Goal: Information Seeking & Learning: Learn about a topic

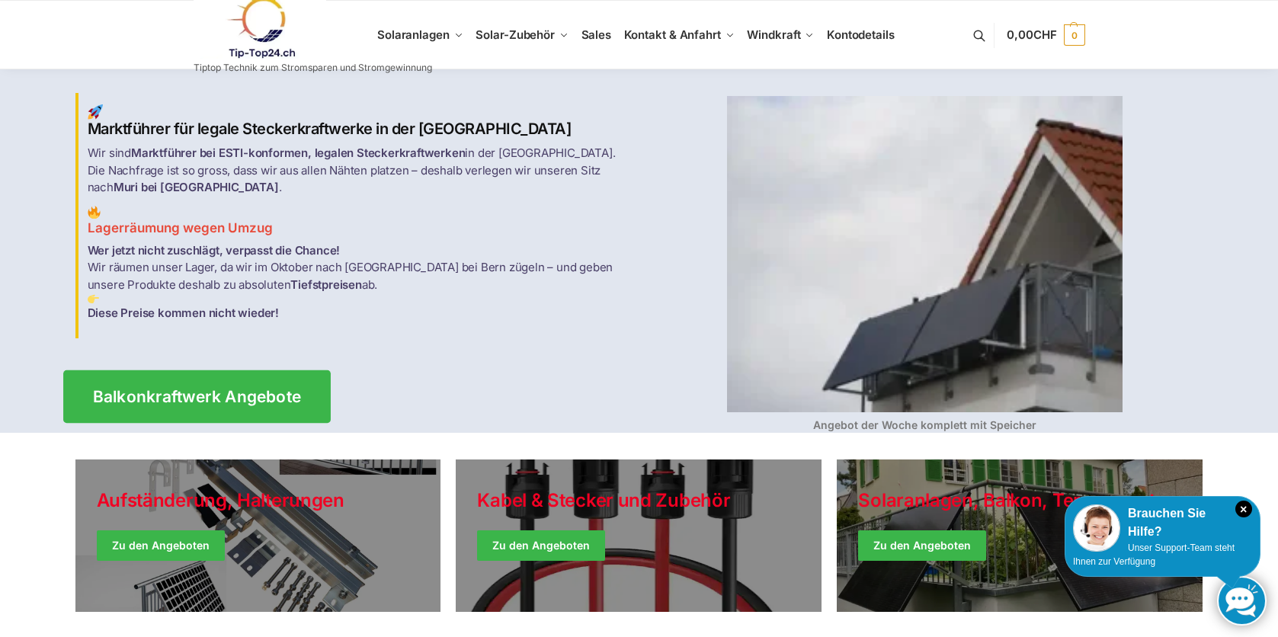
click at [209, 373] on link "Balkonkraftwerk Angebote" at bounding box center [196, 395] width 267 height 53
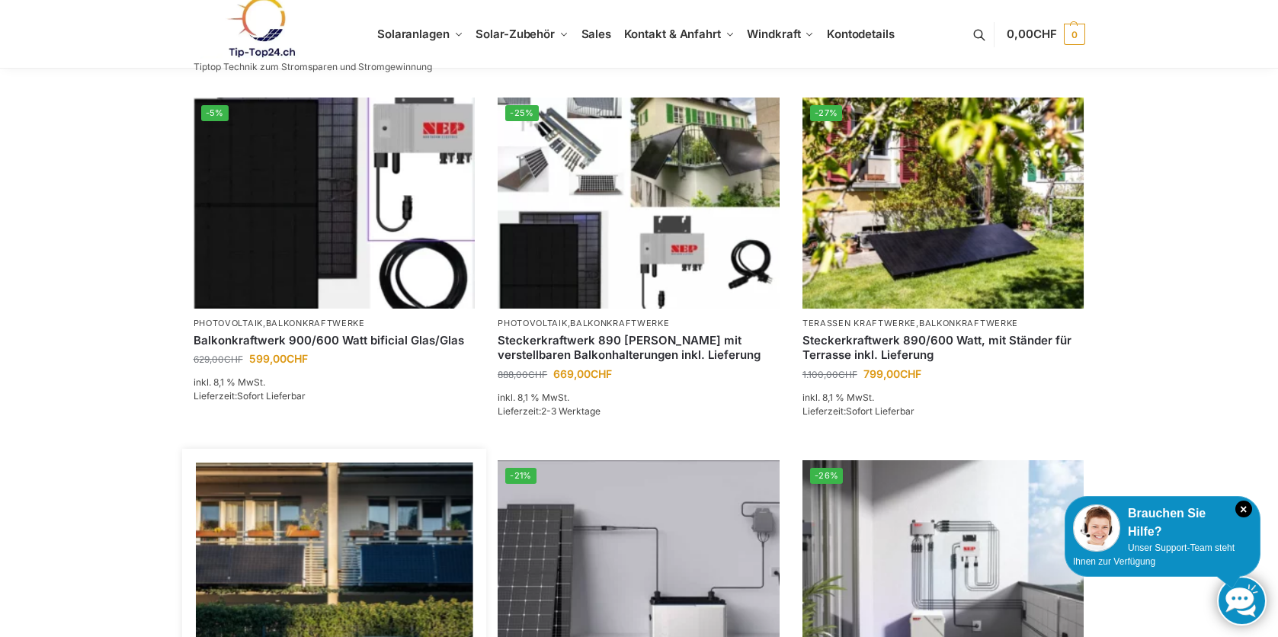
scroll to position [609, 0]
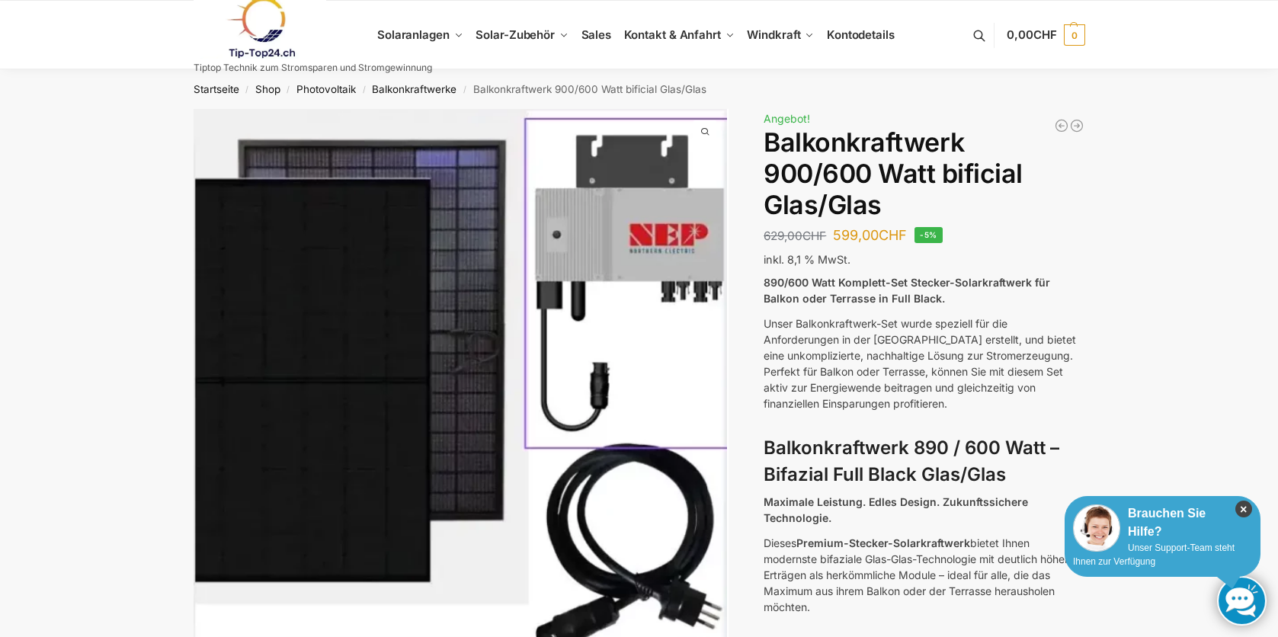
click at [1242, 510] on icon "×" at bounding box center [1243, 509] width 17 height 17
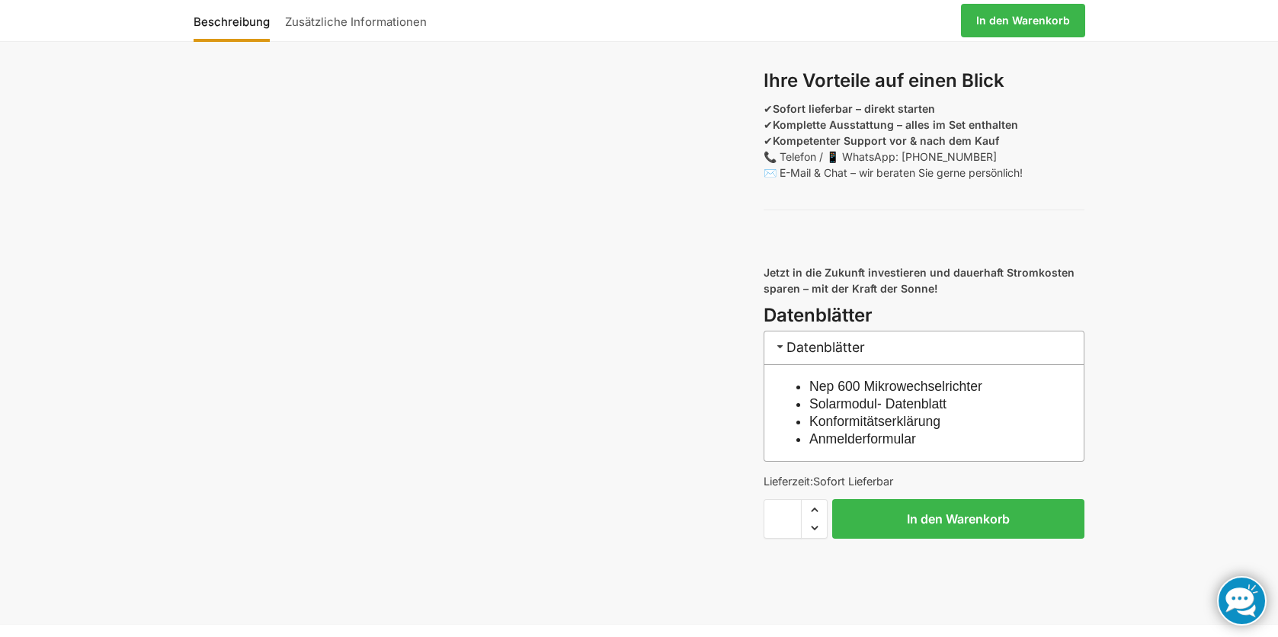
scroll to position [1447, 0]
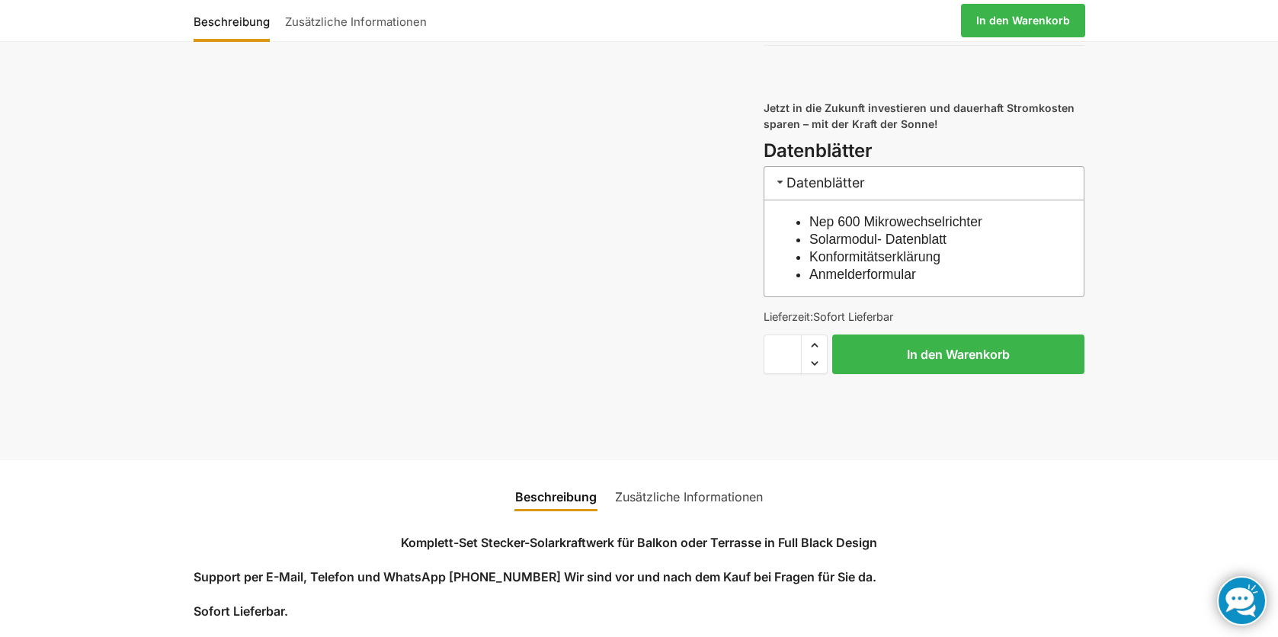
click at [851, 248] on li "Solarmodul- Datenblatt" at bounding box center [931, 240] width 245 height 18
click at [834, 193] on h3 "Datenblätter" at bounding box center [923, 183] width 321 height 34
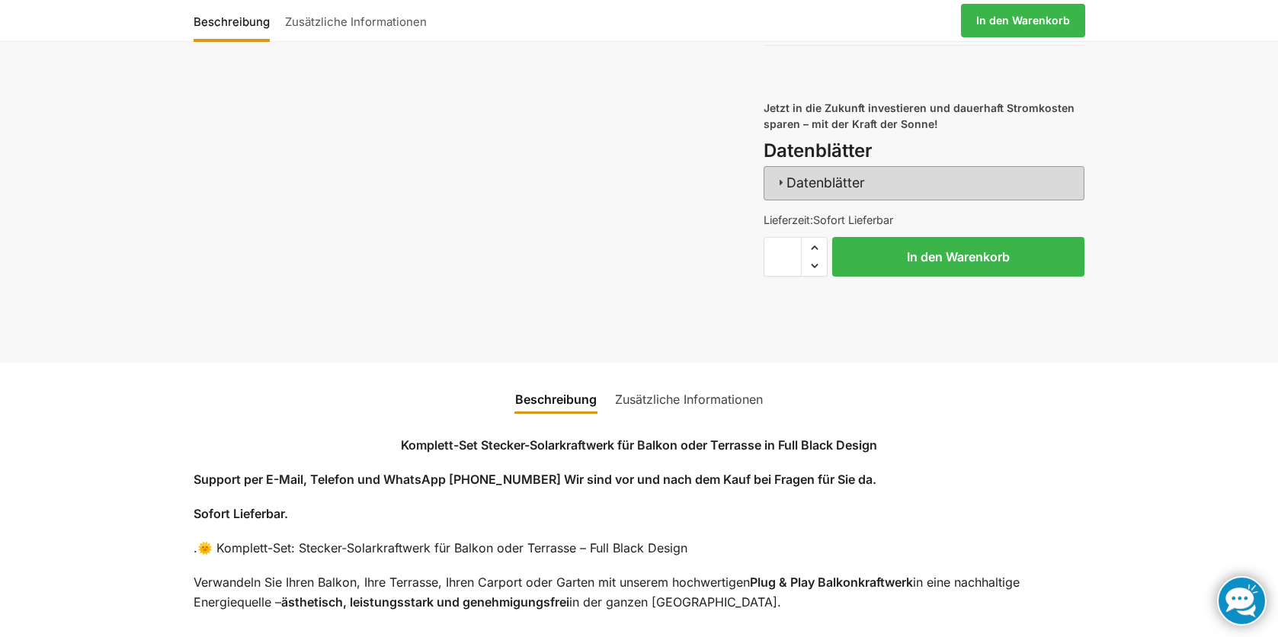
click at [834, 193] on h3 "Datenblätter" at bounding box center [923, 183] width 321 height 34
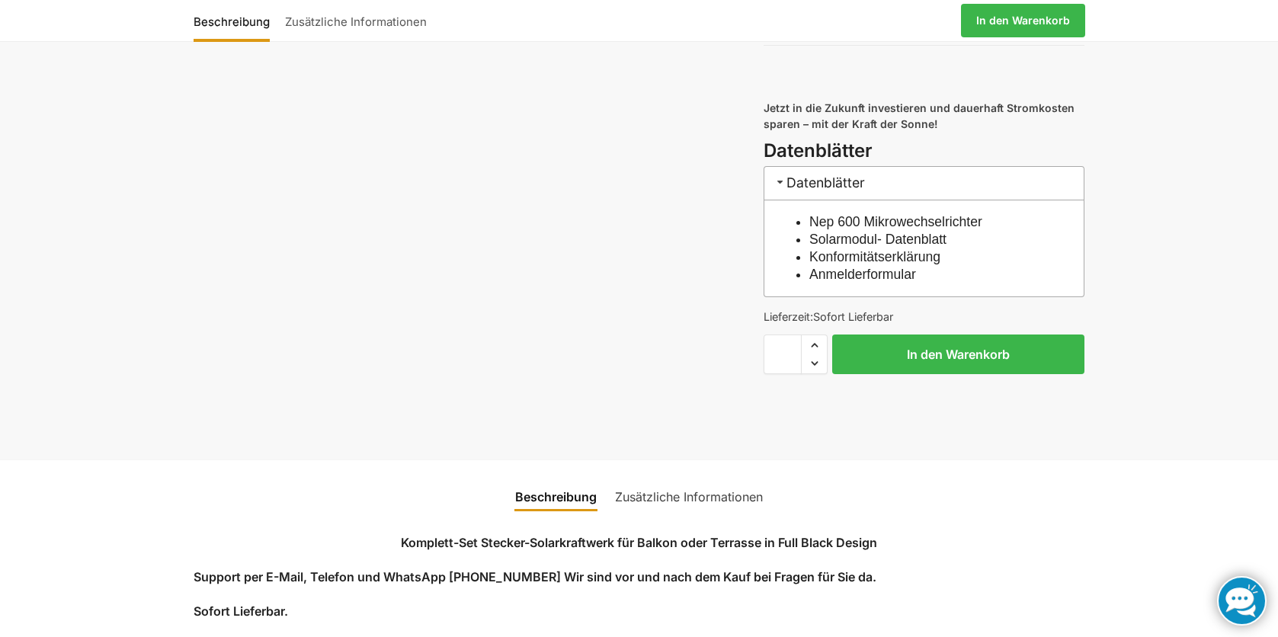
click at [840, 229] on link "Nep 600 Mikrowechselrichter" at bounding box center [895, 221] width 173 height 15
click at [878, 247] on link "Solarmodul- Datenblatt" at bounding box center [877, 239] width 137 height 15
click at [865, 264] on link "Konformitätserklärung" at bounding box center [874, 256] width 131 height 15
click at [852, 282] on link "Anmelderformular" at bounding box center [862, 274] width 107 height 15
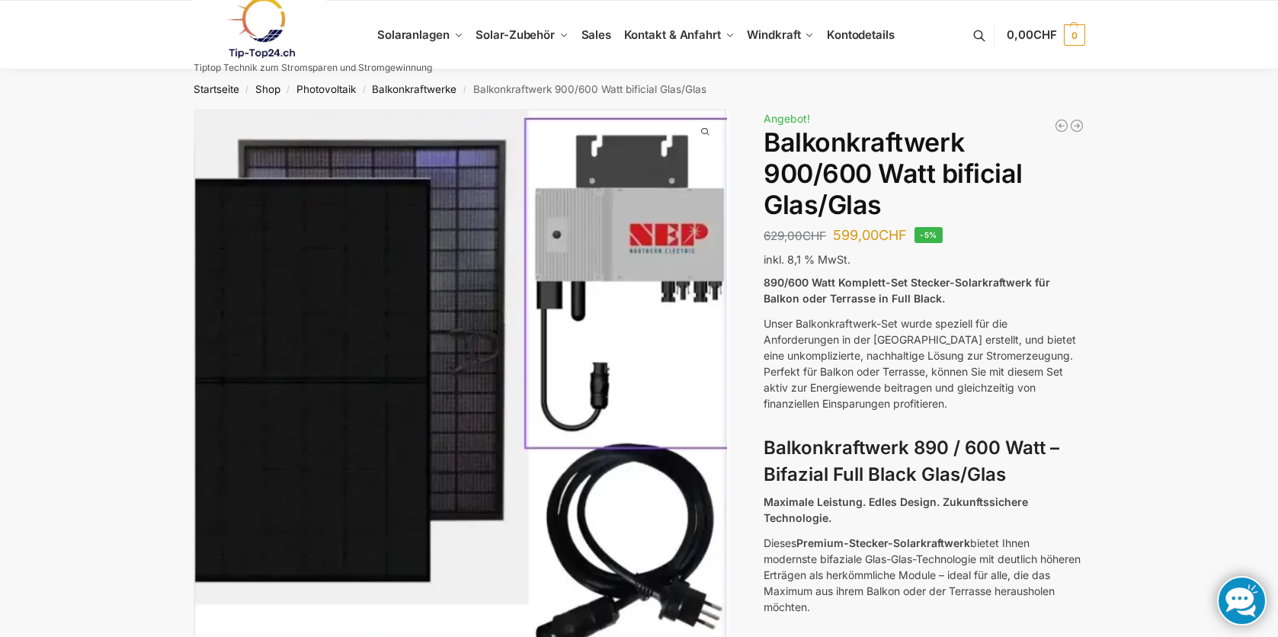
click at [257, 30] on img at bounding box center [260, 28] width 133 height 62
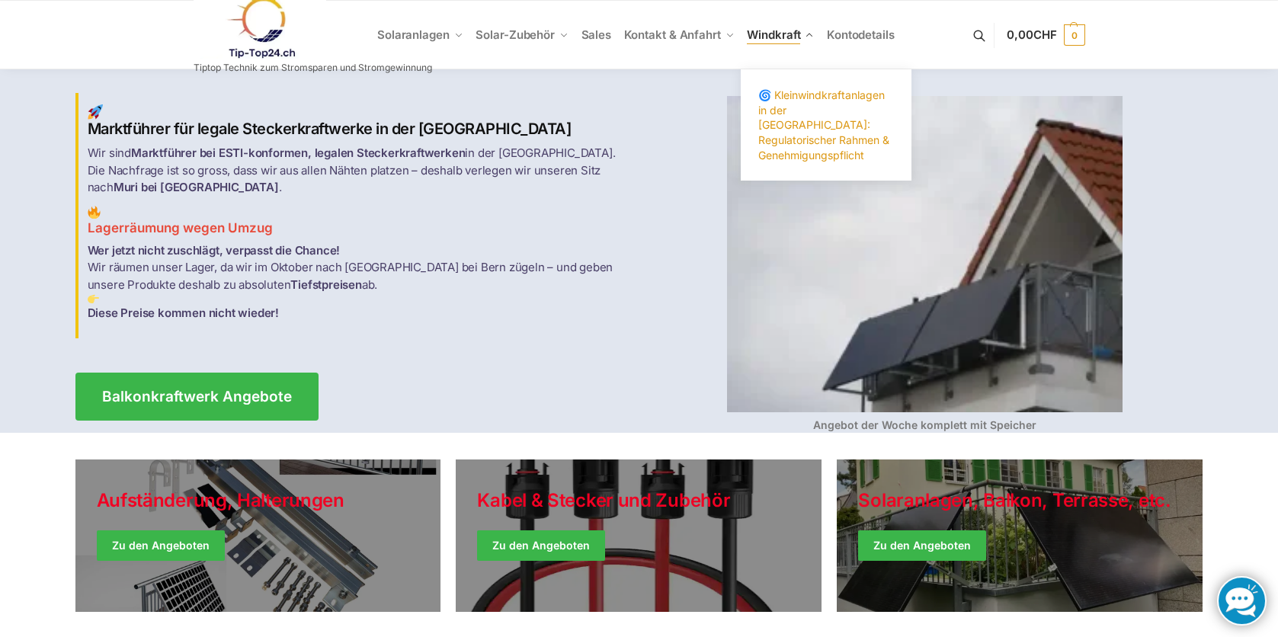
click at [786, 112] on span "🌀 Kleinwindkraftanlagen in der [GEOGRAPHIC_DATA]: Regulatorischer Rahmen & Gene…" at bounding box center [823, 124] width 131 height 72
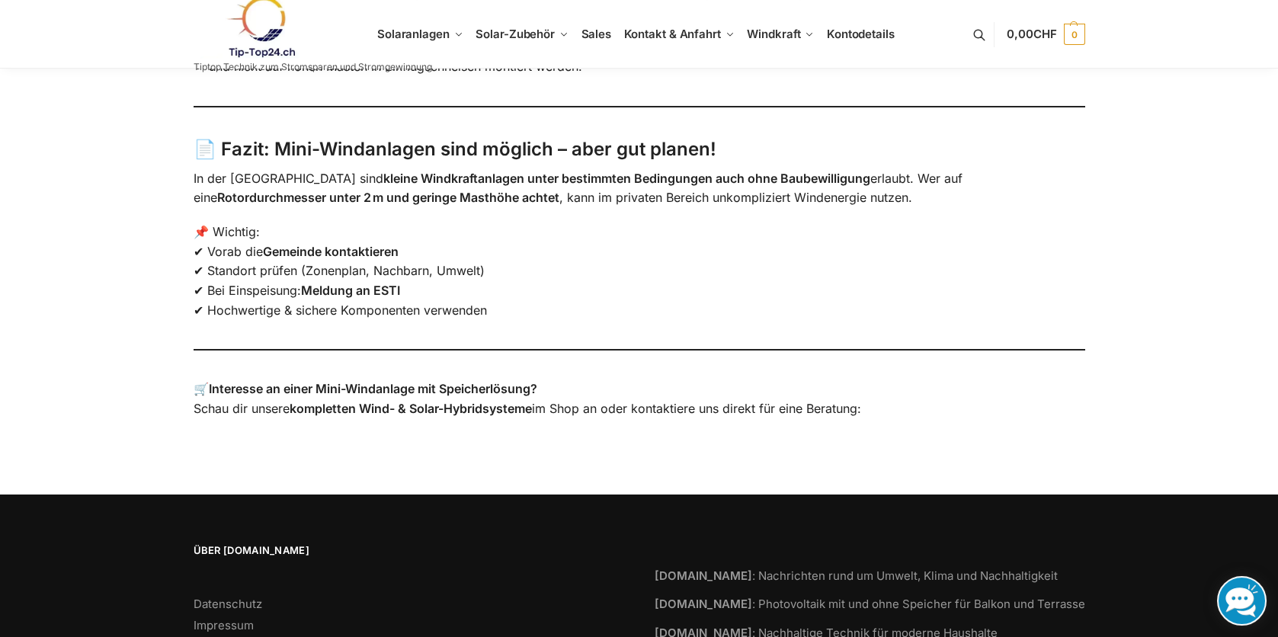
scroll to position [1447, 0]
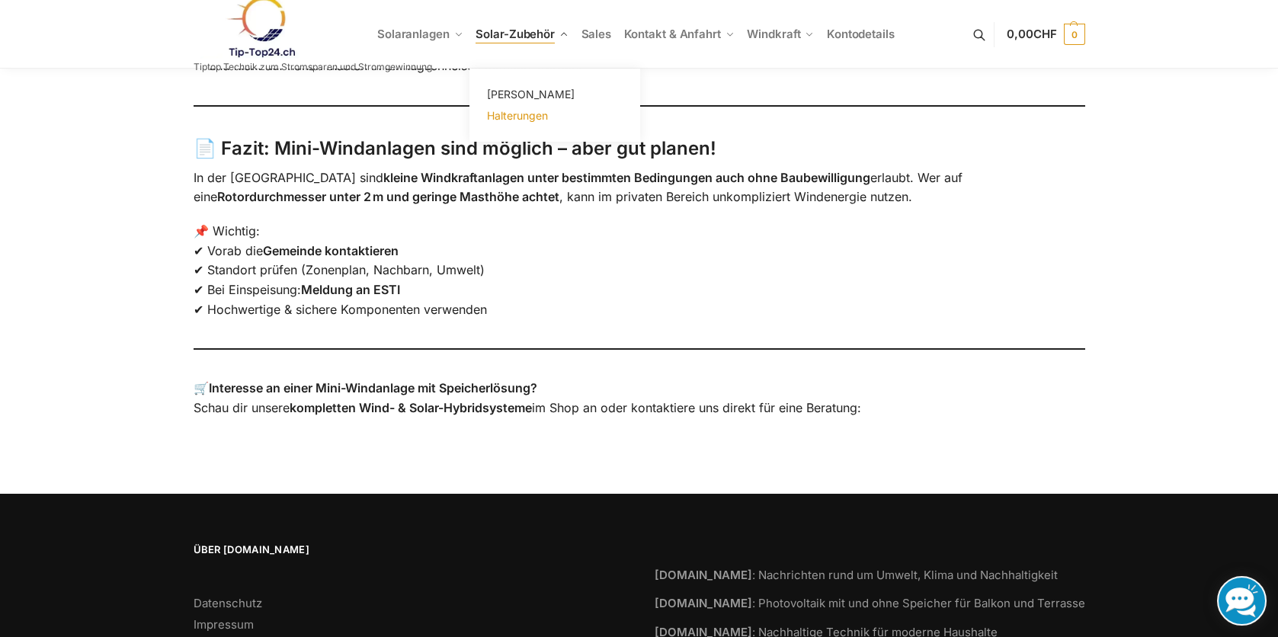
click at [508, 114] on span "Halterungen" at bounding box center [517, 115] width 61 height 13
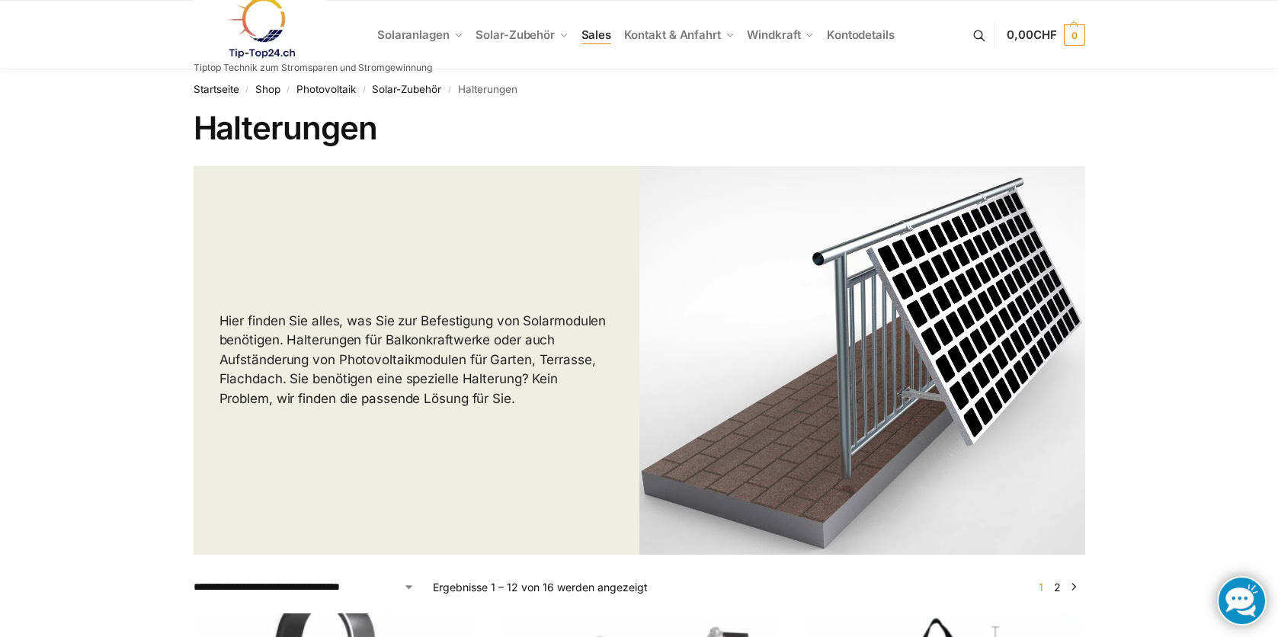
click at [597, 29] on span "Sales" at bounding box center [596, 34] width 30 height 14
